Goal: Transaction & Acquisition: Purchase product/service

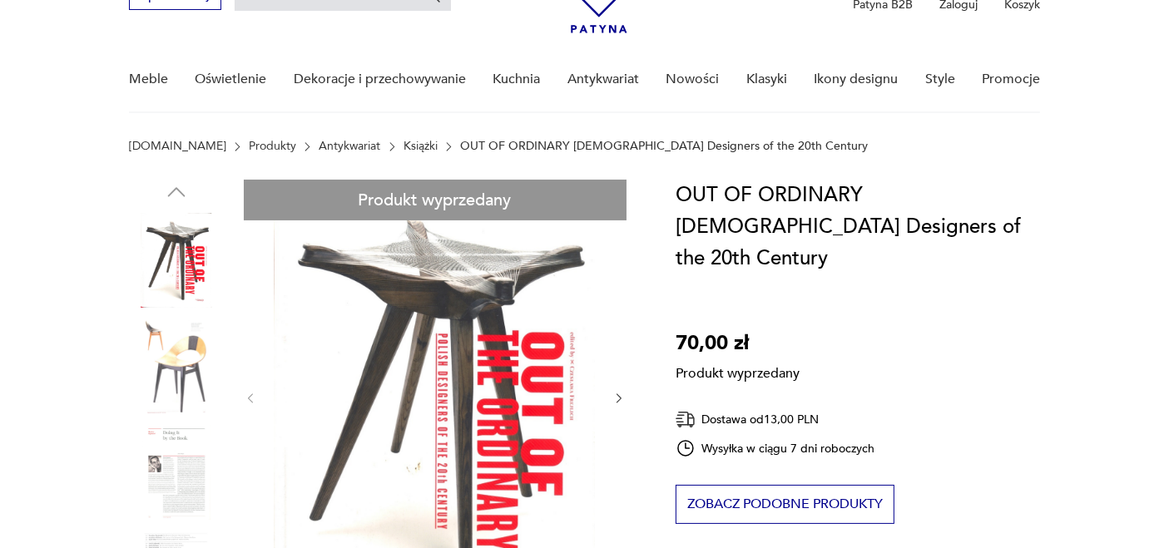
scroll to position [95, 0]
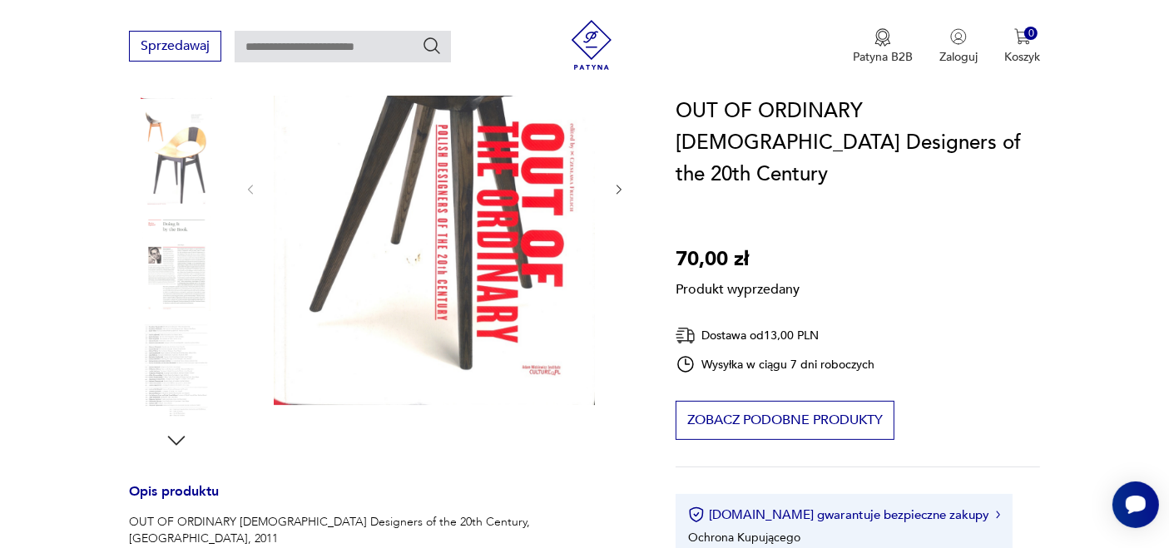
click at [538, 396] on div "Produkt wyprzedany Opis produktu OUT OF ORDINARY [DEMOGRAPHIC_DATA] Designers o…" at bounding box center [383, 496] width 508 height 1051
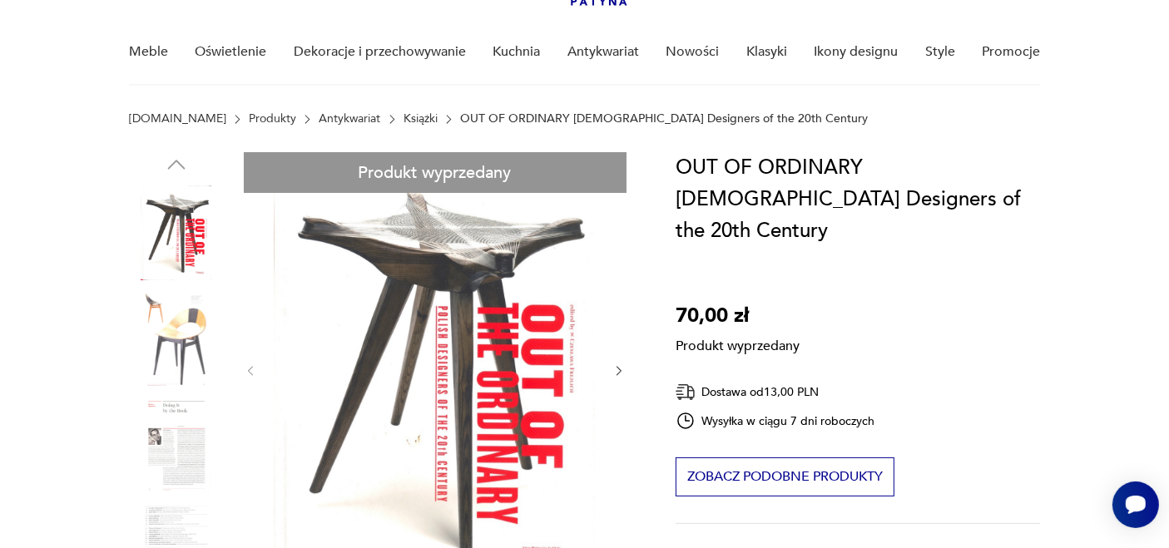
scroll to position [118, 0]
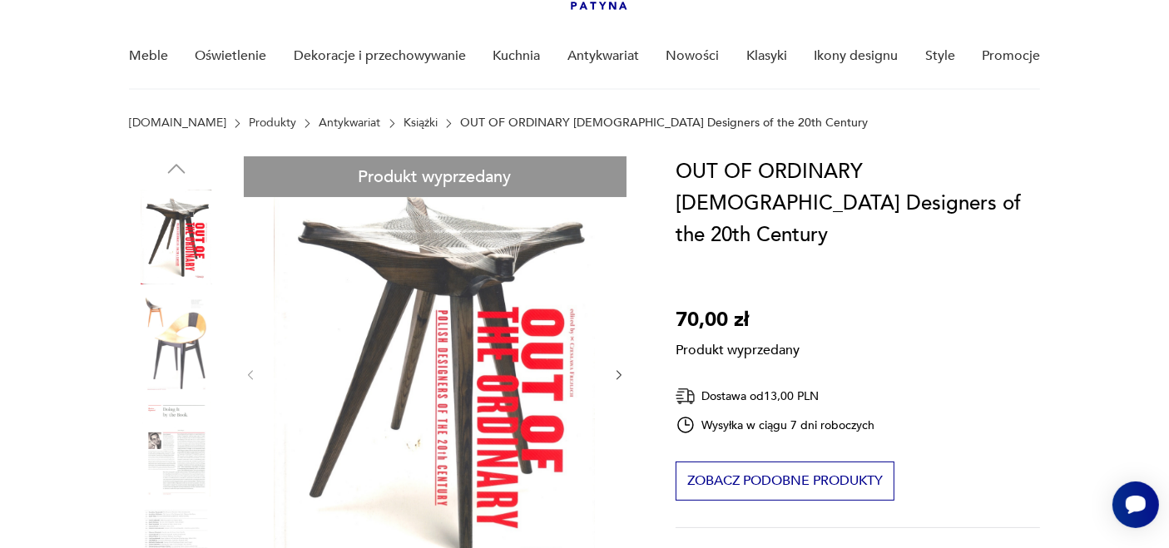
drag, startPoint x: 434, startPoint y: 340, endPoint x: 368, endPoint y: 330, distance: 67.5
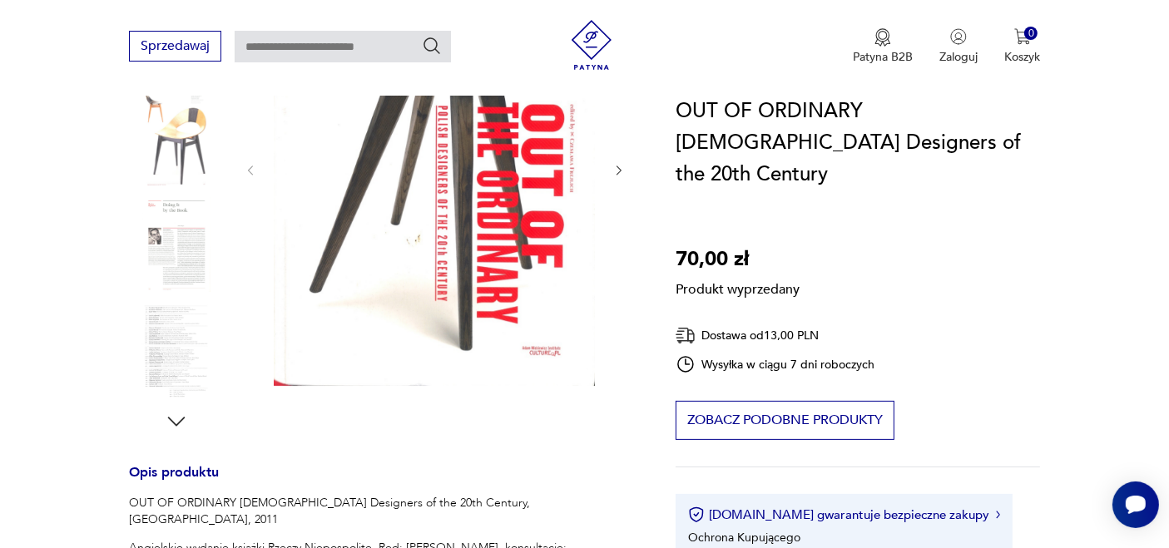
scroll to position [325, 0]
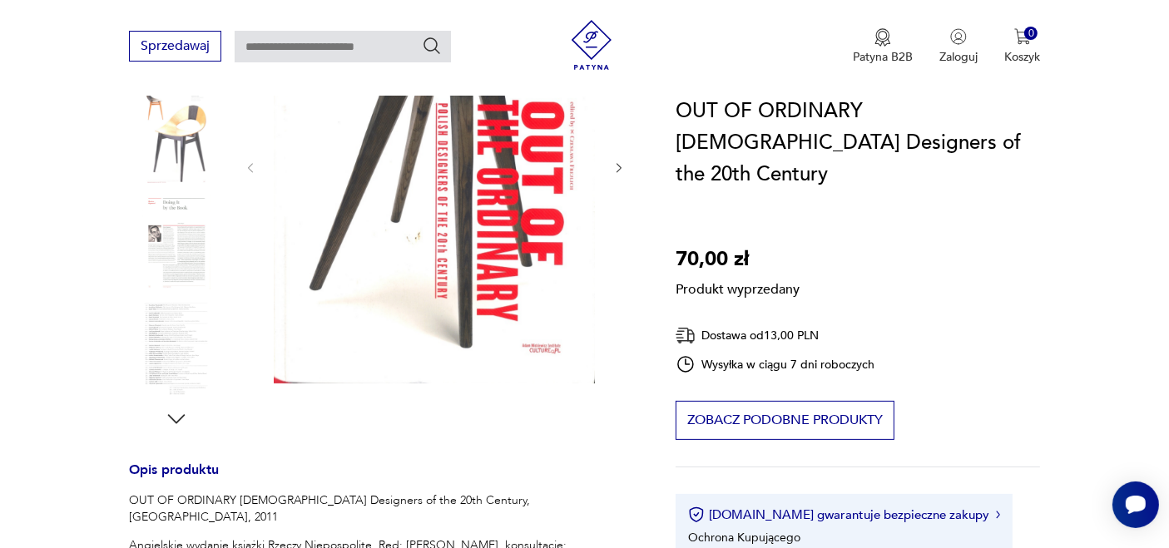
click at [177, 423] on div "Produkt wyprzedany Opis produktu OUT OF ORDINARY [DEMOGRAPHIC_DATA] Designers o…" at bounding box center [383, 474] width 508 height 1051
click at [559, 270] on div "Produkt wyprzedany Opis produktu OUT OF ORDINARY [DEMOGRAPHIC_DATA] Designers o…" at bounding box center [383, 474] width 508 height 1051
click at [611, 170] on div "Produkt wyprzedany Opis produktu OUT OF ORDINARY [DEMOGRAPHIC_DATA] Designers o…" at bounding box center [383, 474] width 508 height 1051
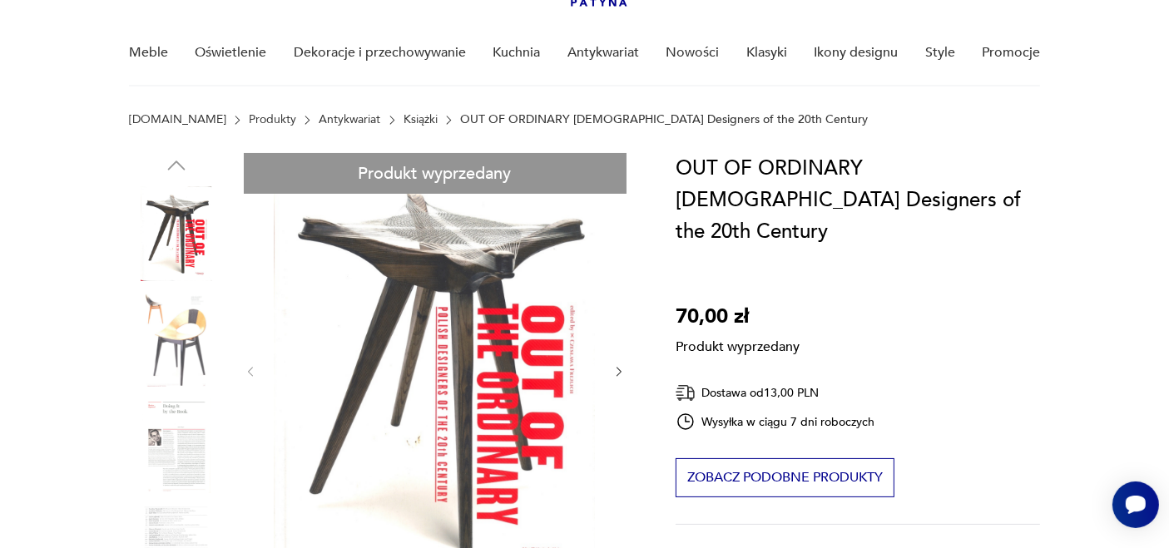
scroll to position [59, 0]
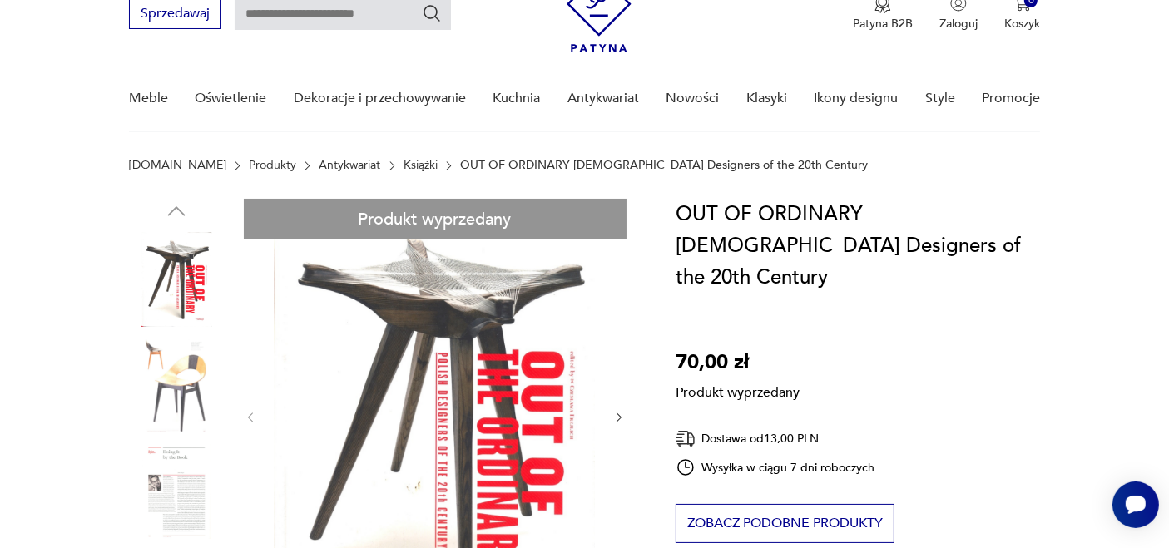
scroll to position [74, 0]
